Goal: Transaction & Acquisition: Subscribe to service/newsletter

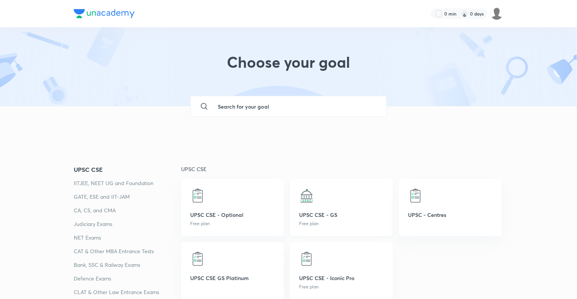
click at [303, 201] on img at bounding box center [306, 195] width 15 height 15
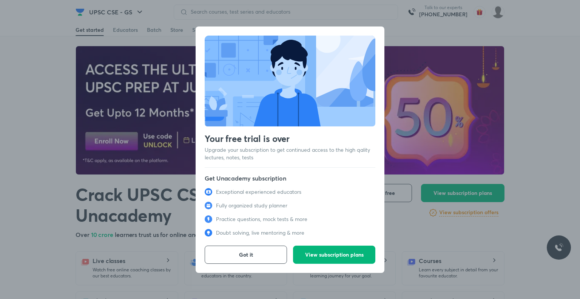
click at [325, 252] on span "View subscription plans" at bounding box center [334, 255] width 59 height 8
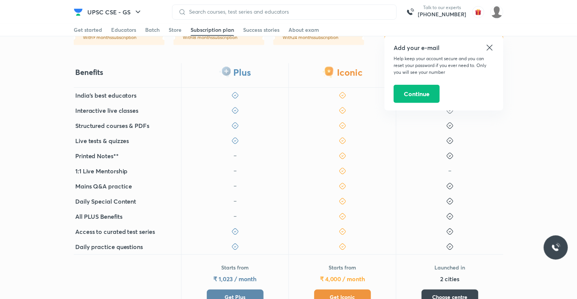
scroll to position [175, 0]
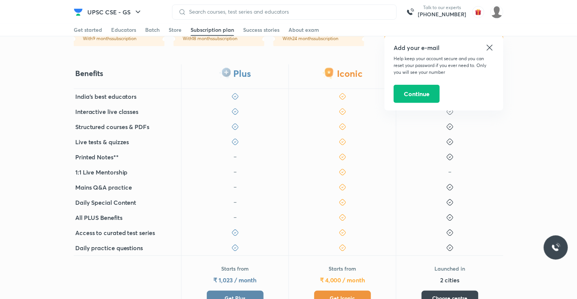
click at [486, 47] on icon at bounding box center [489, 47] width 9 height 9
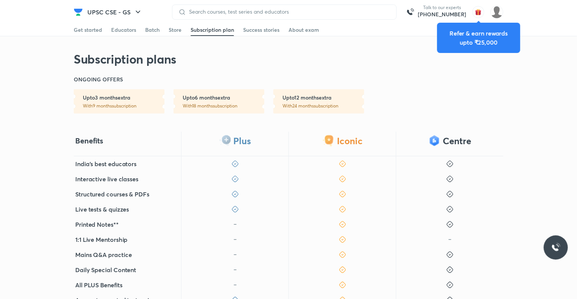
scroll to position [107, 0]
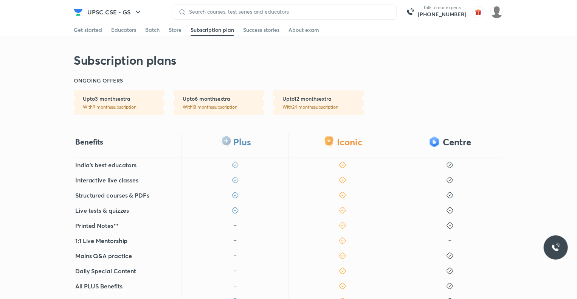
click at [199, 101] on h6 "Upto 6 months extra" at bounding box center [224, 99] width 82 height 8
